Goal: Find specific page/section: Find specific page/section

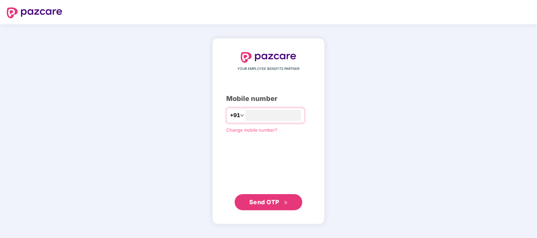
type input "**********"
click at [277, 205] on span "Send OTP" at bounding box center [264, 202] width 30 height 7
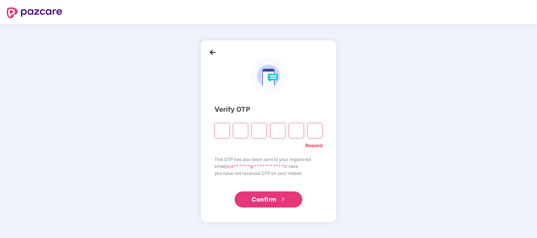
type input "*"
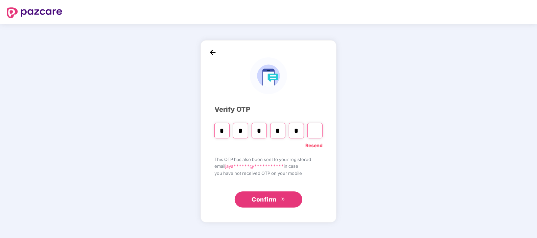
type input "*"
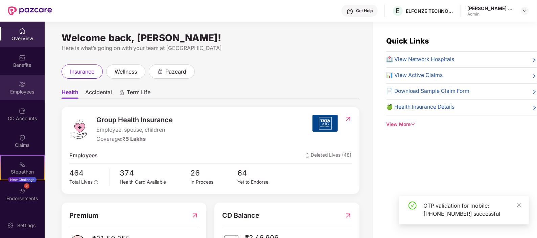
click at [26, 91] on div "Employees" at bounding box center [22, 92] width 45 height 7
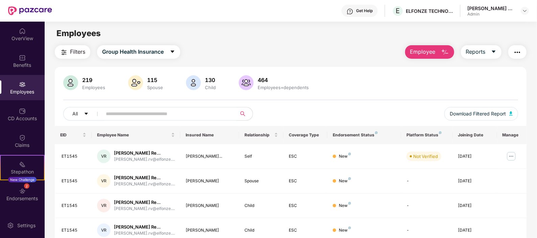
click at [24, 90] on div "Employees" at bounding box center [22, 92] width 45 height 7
click at [128, 116] on input "text" at bounding box center [166, 114] width 121 height 10
click at [17, 43] on div "OverView" at bounding box center [22, 34] width 45 height 25
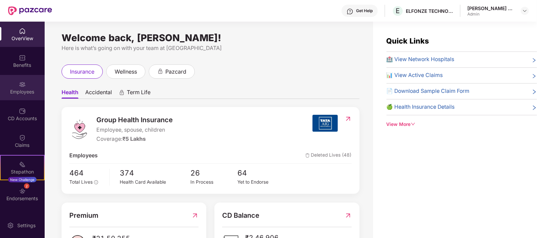
click at [24, 95] on div "Employees" at bounding box center [22, 87] width 45 height 25
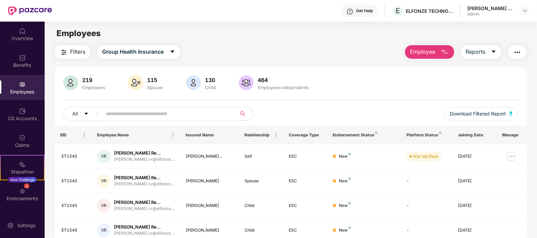
click at [167, 113] on input "text" at bounding box center [166, 114] width 121 height 10
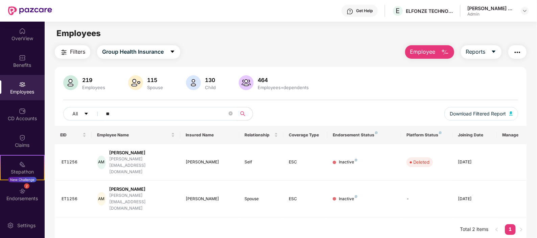
type input "*"
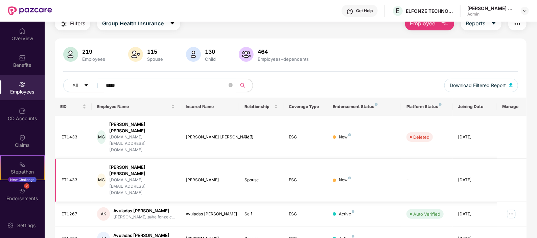
scroll to position [29, 0]
type input "*"
type input "******"
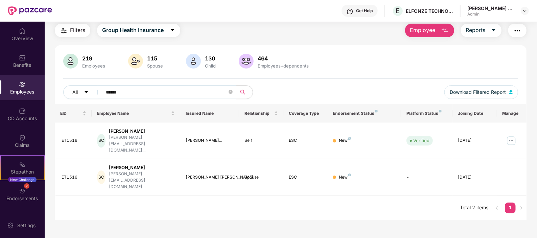
scroll to position [22, 0]
click at [231, 94] on span at bounding box center [230, 92] width 4 height 6
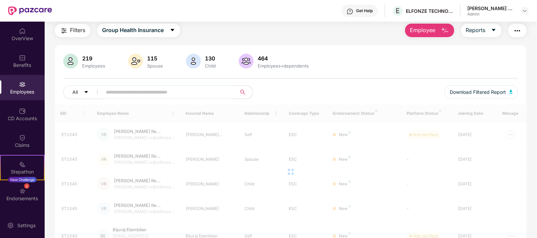
scroll to position [29, 0]
